Goal: Task Accomplishment & Management: Manage account settings

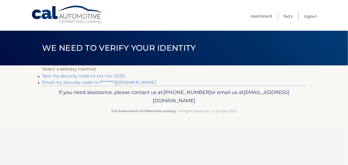
click at [70, 76] on link "Text my security code to xxx-xxx-3035" at bounding box center [83, 75] width 83 height 5
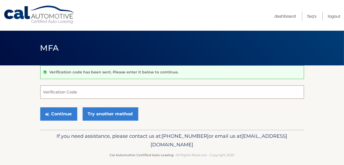
drag, startPoint x: -19, startPoint y: 185, endPoint x: 110, endPoint y: 89, distance: 160.8
click at [110, 89] on input "Verification Code" at bounding box center [172, 91] width 264 height 13
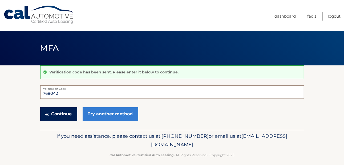
type input "768042"
click at [67, 113] on button "Continue" at bounding box center [58, 113] width 37 height 13
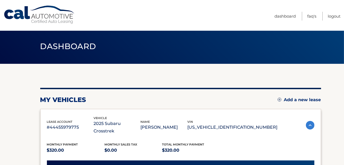
scroll to position [53, 0]
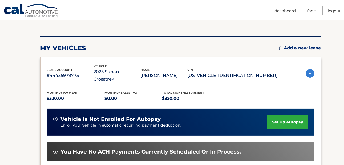
click at [277, 115] on link "set up autopay" at bounding box center [287, 122] width 40 height 14
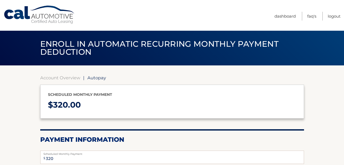
select select "MTEyNGE5YjYtYzI1Zi00YTRkLThiZjEtMTcxNmZmNWJkY2Rl"
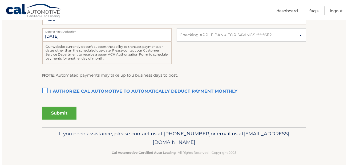
scroll to position [141, 0]
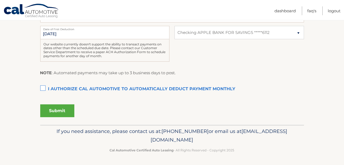
click at [43, 88] on label "I authorize cal automotive to automatically deduct payment monthly This checkbo…" at bounding box center [172, 89] width 264 height 11
click at [0, 0] on input "I authorize cal automotive to automatically deduct payment monthly This checkbo…" at bounding box center [0, 0] width 0 height 0
click at [54, 108] on button "Submit" at bounding box center [57, 110] width 34 height 13
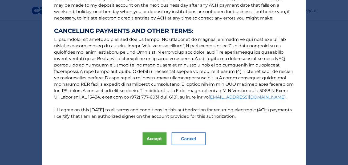
scroll to position [87, 0]
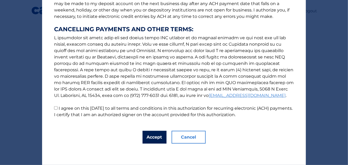
click at [153, 137] on button "Accept" at bounding box center [155, 137] width 24 height 13
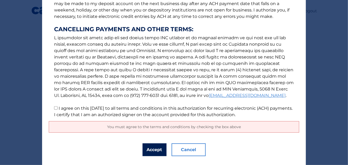
click at [153, 149] on button "Accept" at bounding box center [155, 149] width 24 height 13
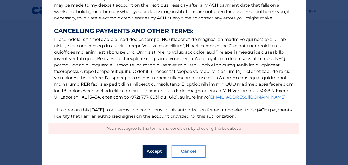
scroll to position [99, 0]
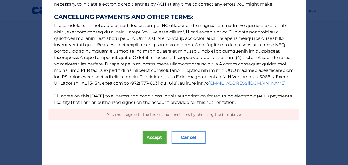
click at [181, 112] on span "You must agree to the terms and conditions by checking the box above" at bounding box center [174, 114] width 134 height 5
click at [147, 138] on button "Accept" at bounding box center [155, 137] width 24 height 13
click at [185, 138] on button "Cancel" at bounding box center [189, 137] width 34 height 13
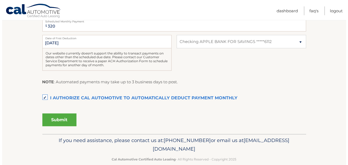
scroll to position [141, 0]
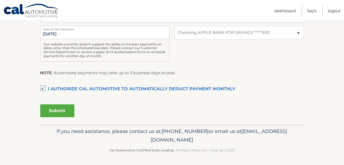
click at [57, 109] on button "Submit" at bounding box center [57, 110] width 34 height 13
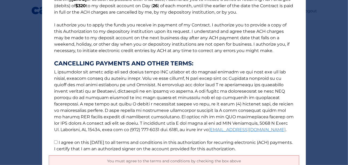
scroll to position [99, 0]
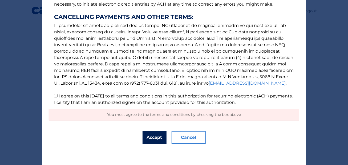
click at [151, 139] on button "Accept" at bounding box center [155, 137] width 24 height 13
click at [152, 136] on button "Accept" at bounding box center [155, 137] width 24 height 13
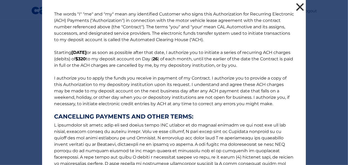
click at [297, 6] on button "×" at bounding box center [300, 7] width 11 height 11
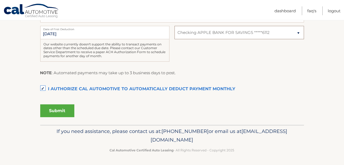
click at [299, 32] on select "Select Bank Account Checking APPLE BANK FOR SAVINGS *****6112" at bounding box center [238, 32] width 129 height 13
click at [52, 111] on button "Submit" at bounding box center [57, 110] width 34 height 13
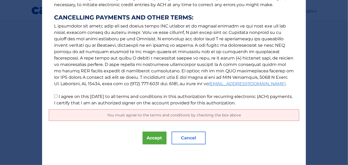
scroll to position [99, 0]
click at [125, 115] on span "You must agree to the terms and conditions by checking the box above" at bounding box center [174, 114] width 134 height 5
click at [54, 95] on input "I agree on this 10/03/2025 to all terms and conditions in this authorization fo…" at bounding box center [55, 95] width 3 height 3
checkbox input "true"
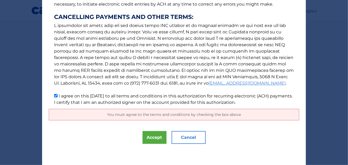
scroll to position [87, 0]
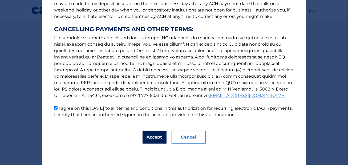
click at [150, 138] on button "Accept" at bounding box center [155, 137] width 24 height 13
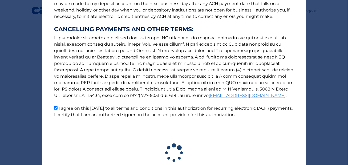
scroll to position [126, 0]
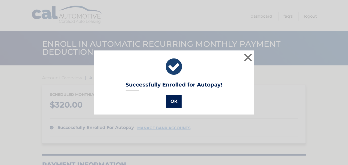
click at [171, 101] on button "OK" at bounding box center [173, 101] width 15 height 13
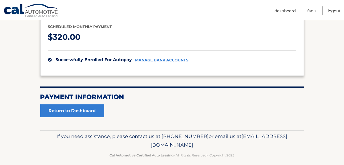
scroll to position [73, 0]
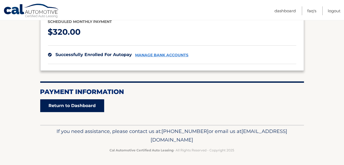
click at [88, 103] on link "Return to Dashboard" at bounding box center [72, 105] width 64 height 13
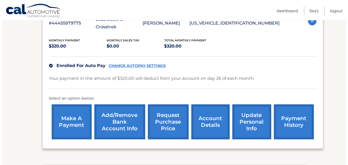
scroll to position [107, 0]
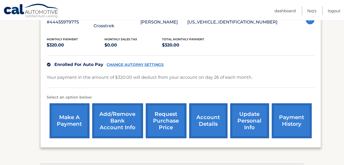
click at [168, 112] on link "request purchase price" at bounding box center [166, 120] width 41 height 35
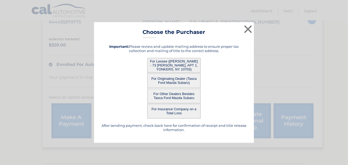
click at [172, 67] on button "For Lessee (FRANAI SIFER - 73 WARING PL, APT 1, YONKERS, NY 10703)" at bounding box center [173, 65] width 53 height 15
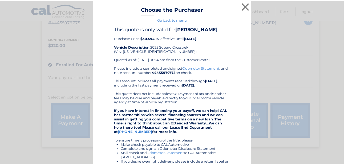
scroll to position [0, 0]
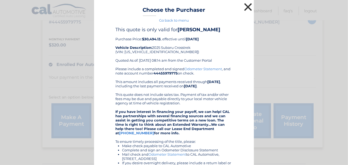
click at [244, 6] on button "×" at bounding box center [248, 7] width 11 height 11
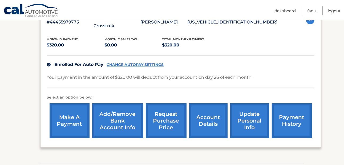
click at [206, 111] on link "account details" at bounding box center [208, 120] width 38 height 35
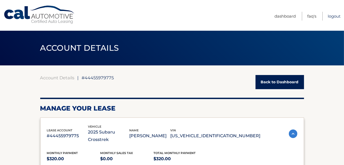
click at [328, 16] on link "Logout" at bounding box center [334, 16] width 13 height 9
